Goal: Task Accomplishment & Management: Use online tool/utility

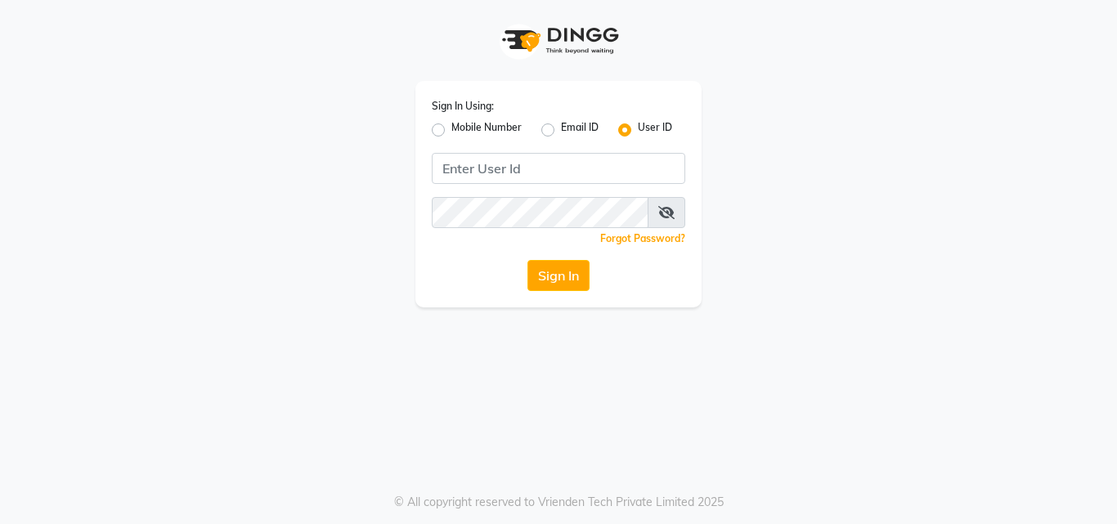
click at [451, 123] on label "Mobile Number" at bounding box center [486, 130] width 70 height 20
click at [451, 123] on input "Mobile Number" at bounding box center [456, 125] width 11 height 11
radio input "true"
radio input "false"
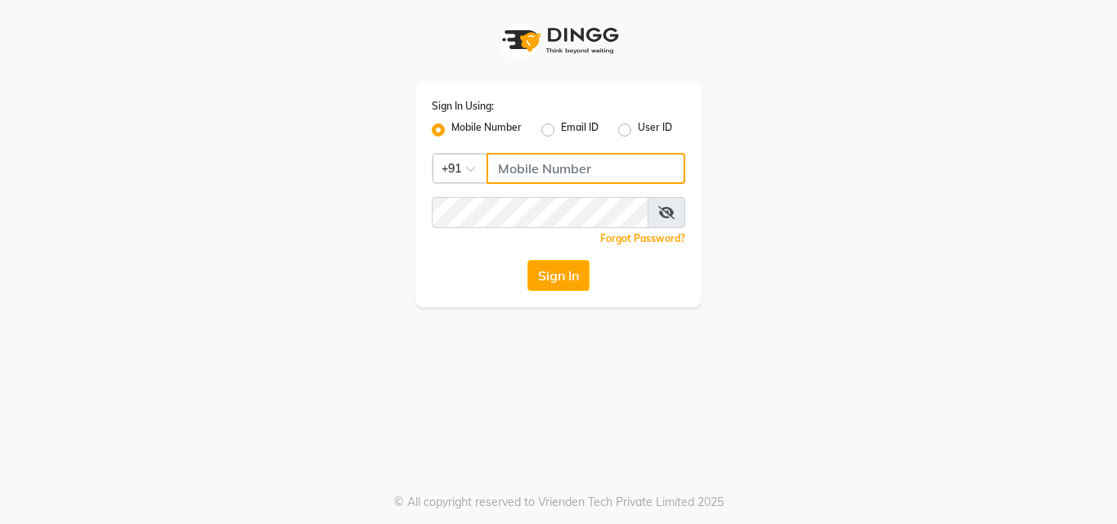
click at [530, 162] on input "Username" at bounding box center [585, 168] width 199 height 31
type input "9871510000"
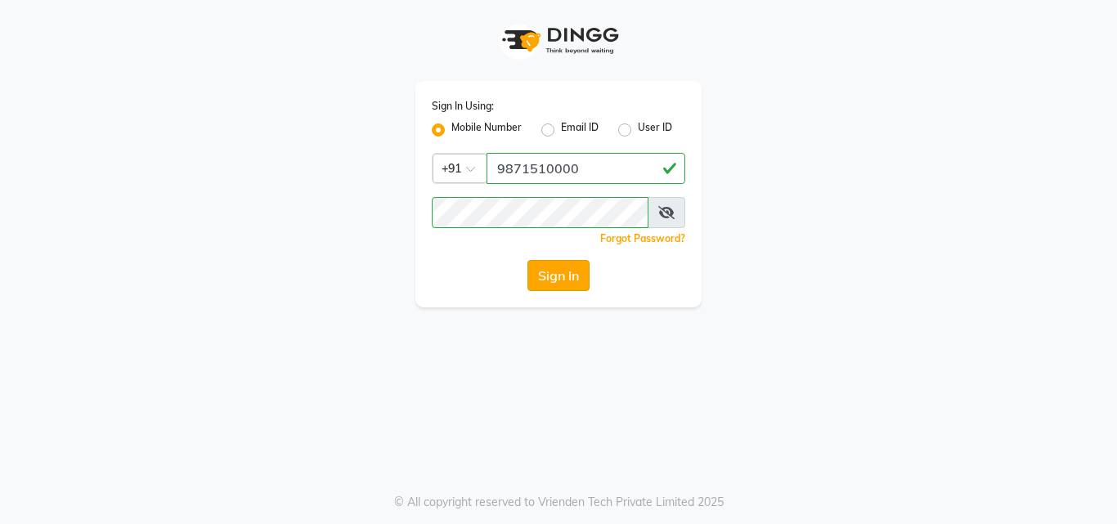
click at [569, 275] on button "Sign In" at bounding box center [558, 275] width 62 height 31
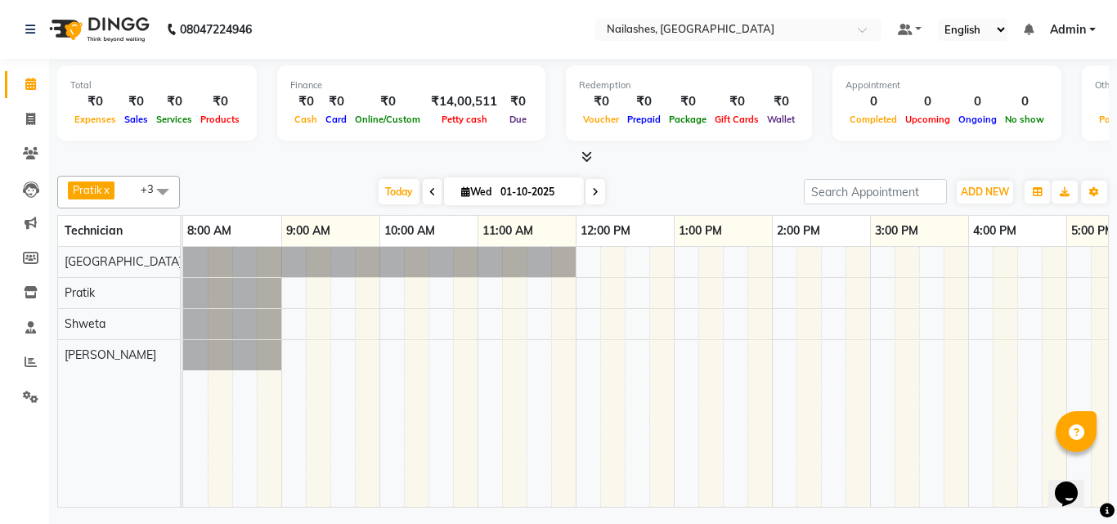
click at [1084, 335] on div at bounding box center [869, 377] width 1373 height 260
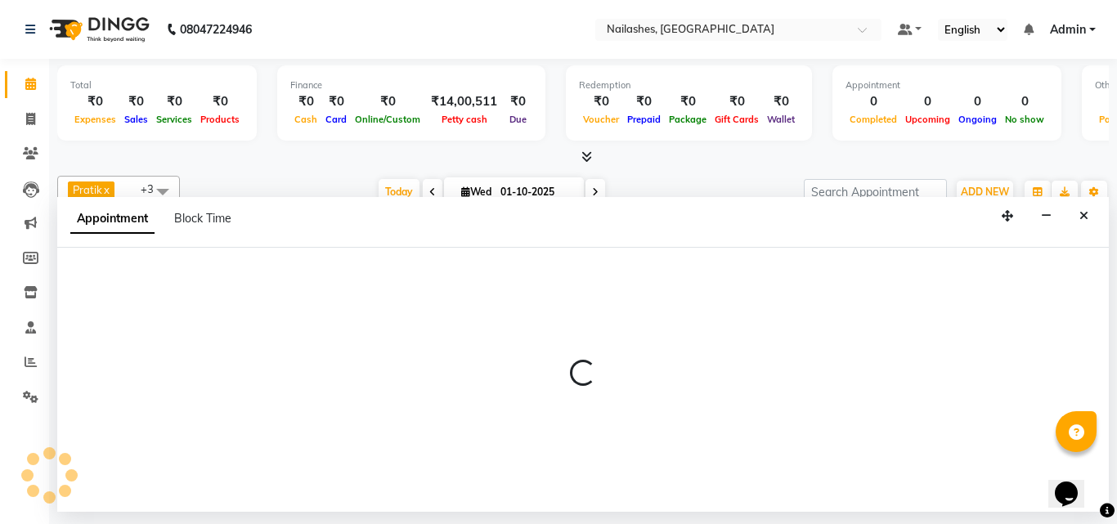
select select "51186"
select select "tentative"
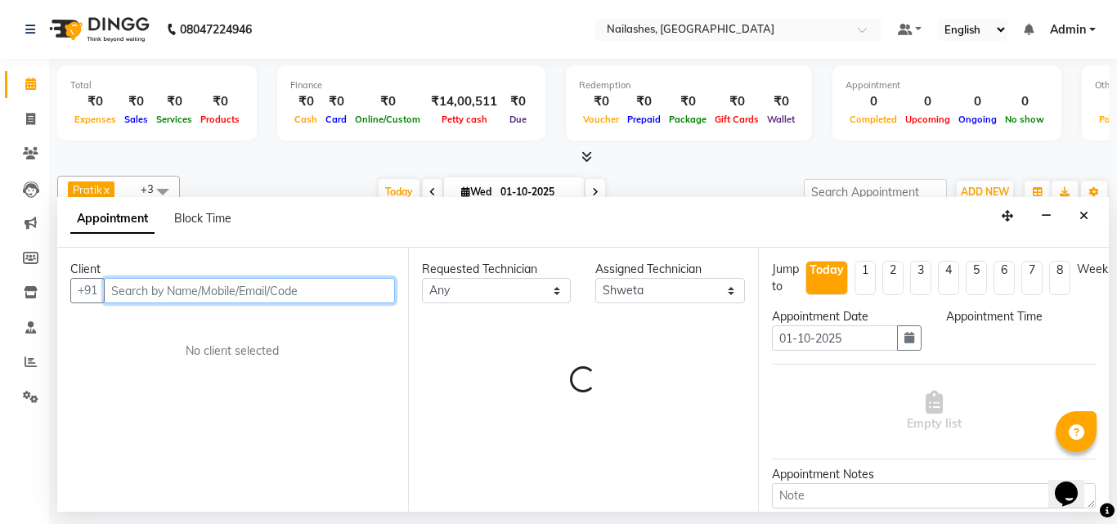
select select "1020"
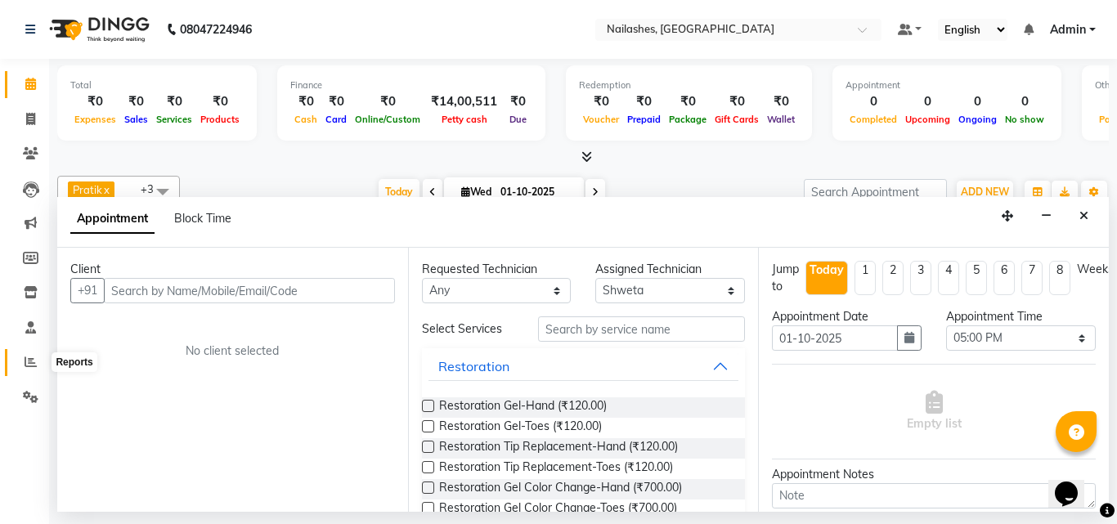
click at [35, 363] on icon at bounding box center [31, 362] width 12 height 12
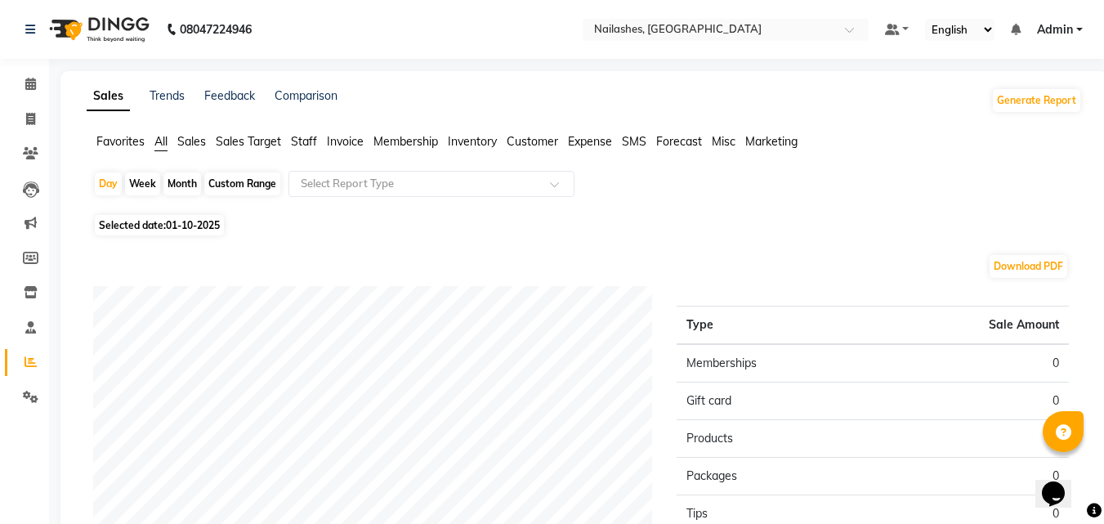
click at [198, 144] on span "Sales" at bounding box center [191, 141] width 29 height 15
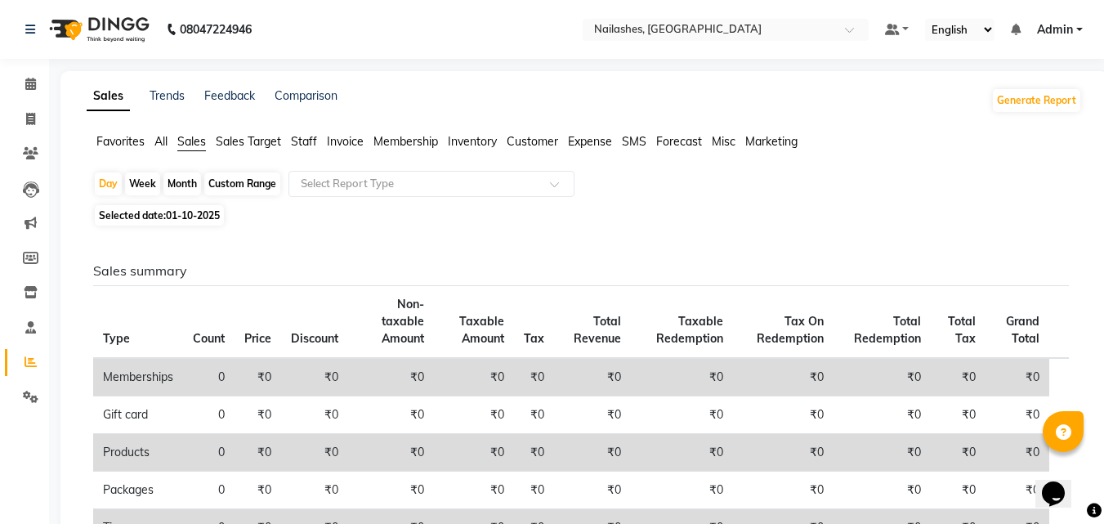
click at [184, 187] on div "Month" at bounding box center [182, 183] width 38 height 23
select select "10"
select select "2025"
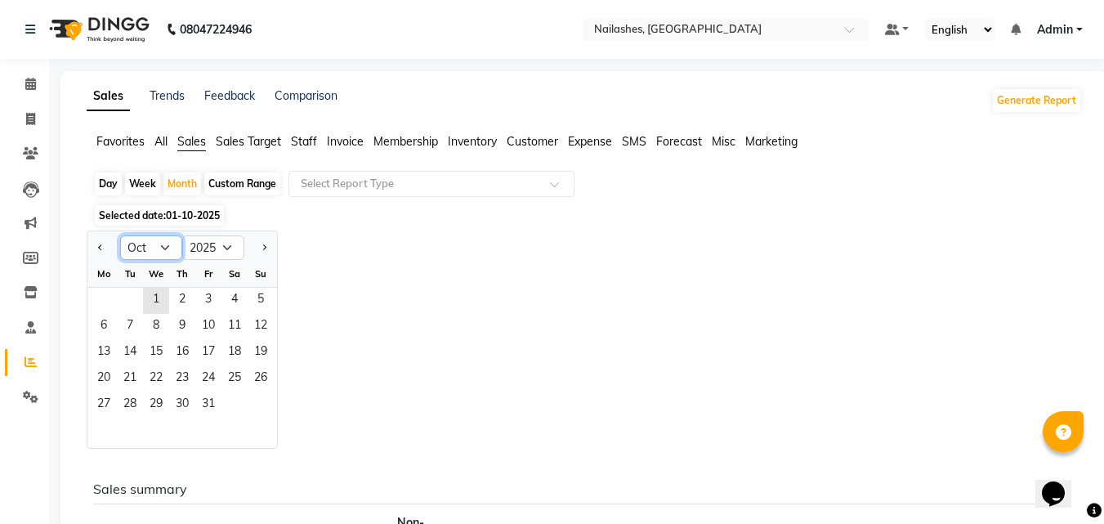
click at [154, 250] on select "Jan Feb Mar Apr May Jun [DATE] Aug Sep Oct Nov Dec" at bounding box center [151, 247] width 62 height 25
select select "9"
click at [120, 235] on select "Jan Feb Mar Apr May Jun [DATE] Aug Sep Oct Nov Dec" at bounding box center [151, 247] width 62 height 25
click at [106, 299] on span "1" at bounding box center [104, 301] width 26 height 26
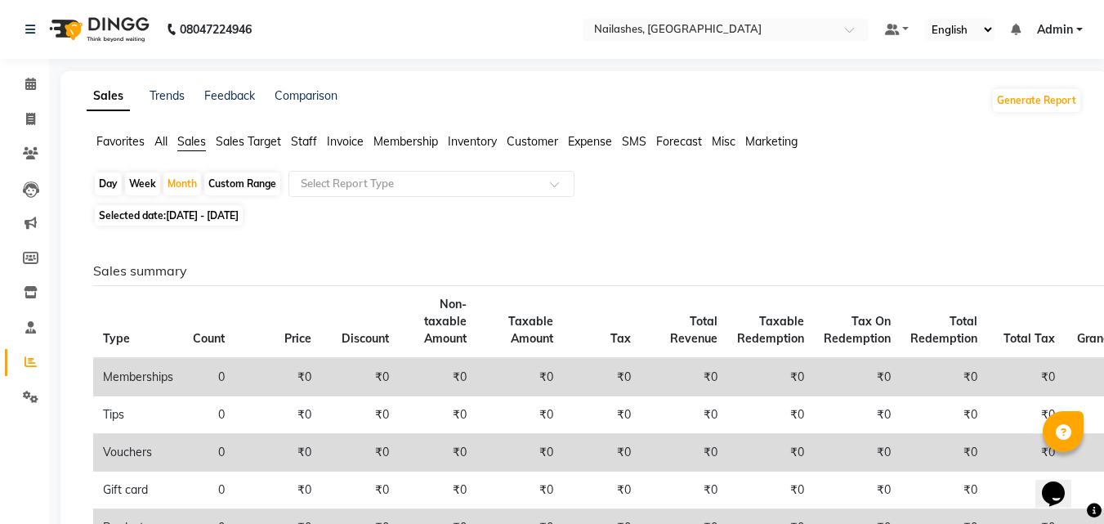
click at [303, 143] on span "Staff" at bounding box center [304, 141] width 26 height 15
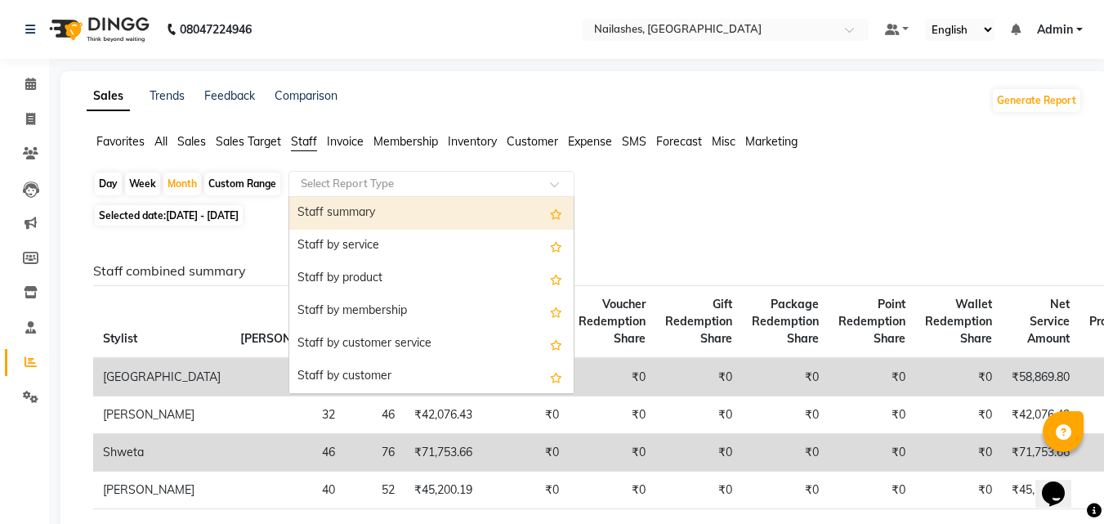
click at [338, 180] on input "text" at bounding box center [415, 184] width 235 height 16
click at [360, 221] on div "Staff summary" at bounding box center [431, 213] width 284 height 33
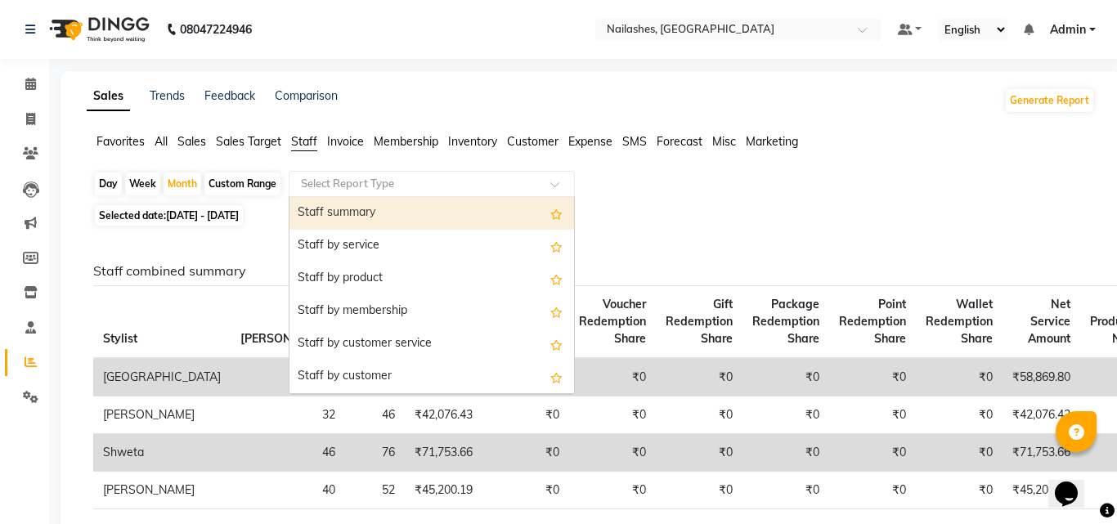
select select "full_report"
select select "csv"
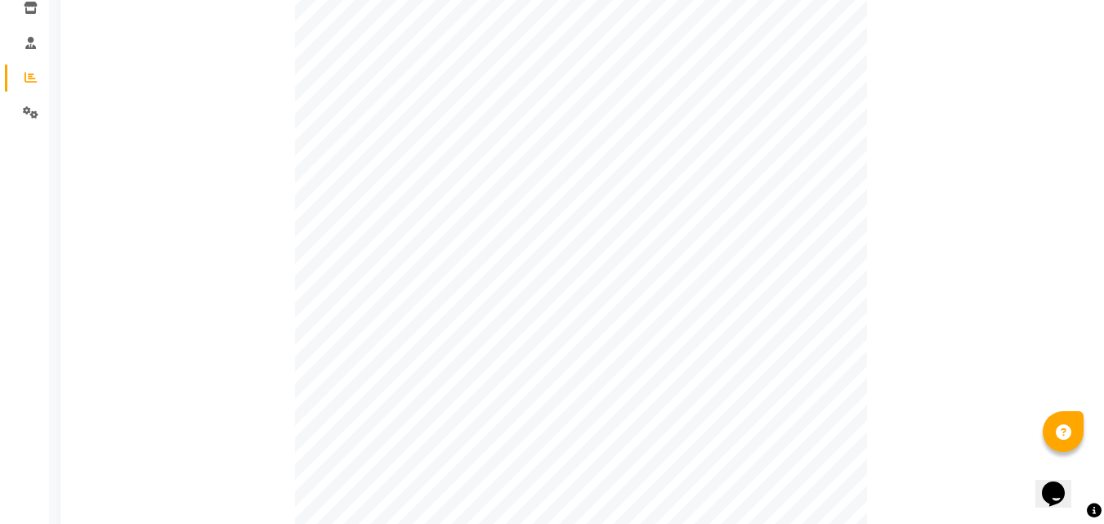
scroll to position [365, 0]
